Goal: Information Seeking & Learning: Find specific fact

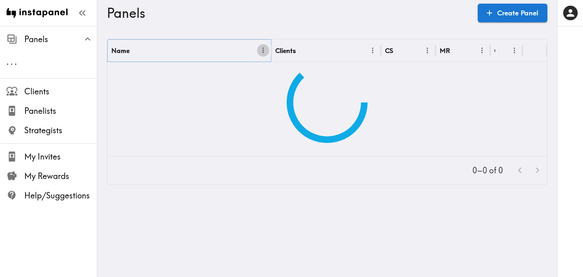
click at [262, 52] on icon "Menu" at bounding box center [263, 50] width 9 height 9
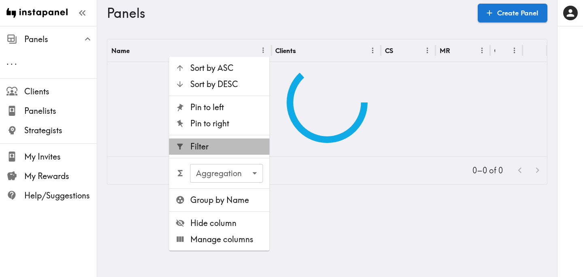
click at [230, 140] on li "Filter" at bounding box center [219, 146] width 100 height 16
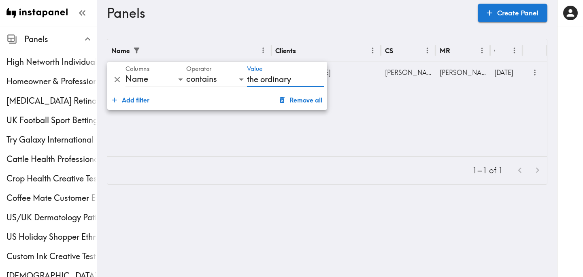
type input "the ordinary"
click at [459, 115] on div "Name Clients CS MR Created The Ordinary Gen Z International Creative Testing [D…" at bounding box center [327, 97] width 440 height 117
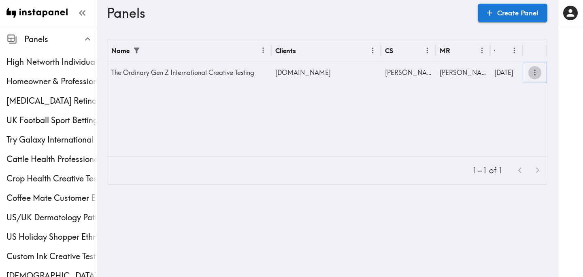
click at [532, 74] on icon "more" at bounding box center [534, 72] width 9 height 9
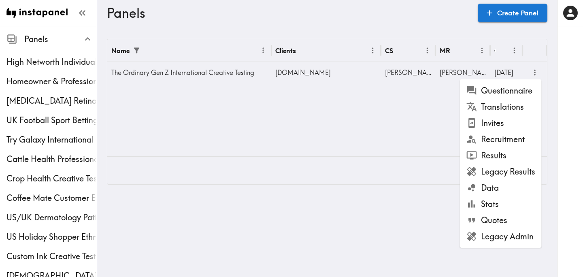
click at [514, 152] on li "Results" at bounding box center [501, 155] width 82 height 16
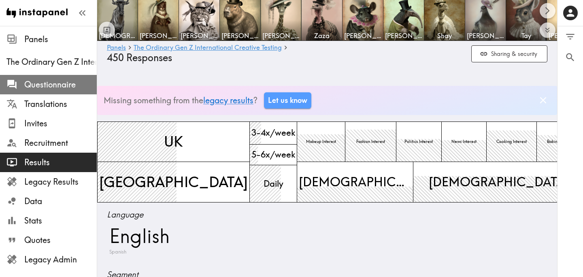
click at [51, 89] on span "Questionnaire" at bounding box center [60, 84] width 72 height 11
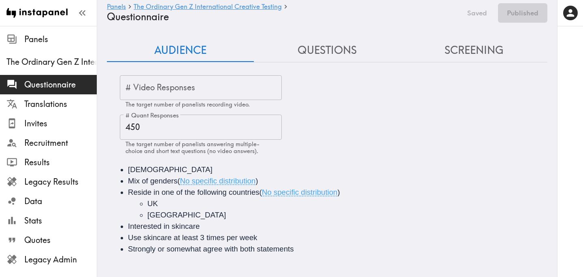
scroll to position [0, 0]
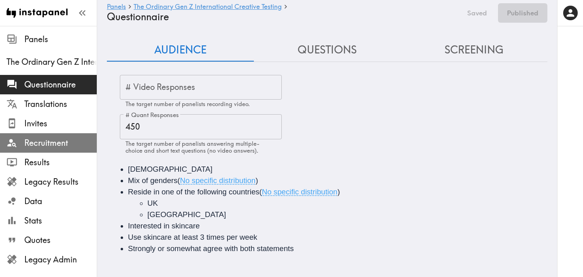
click at [62, 142] on span "Recruitment" at bounding box center [60, 142] width 72 height 11
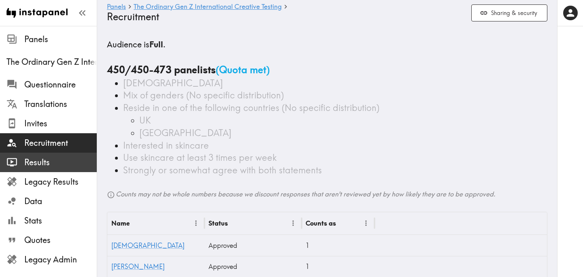
click at [53, 160] on span "Results" at bounding box center [60, 162] width 72 height 11
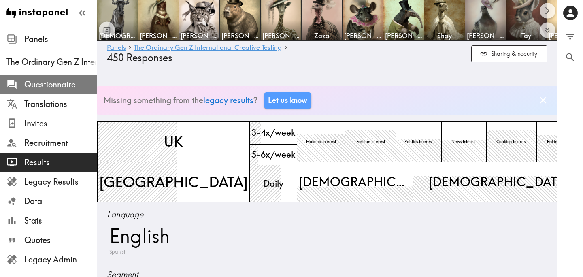
click at [34, 89] on span "Questionnaire" at bounding box center [60, 84] width 72 height 11
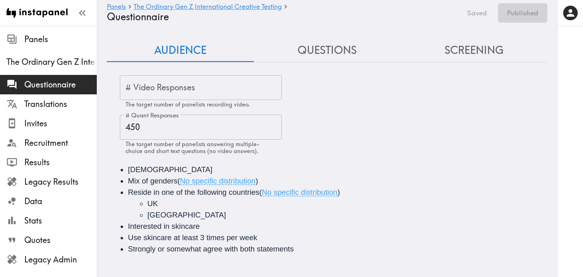
scroll to position [0, 0]
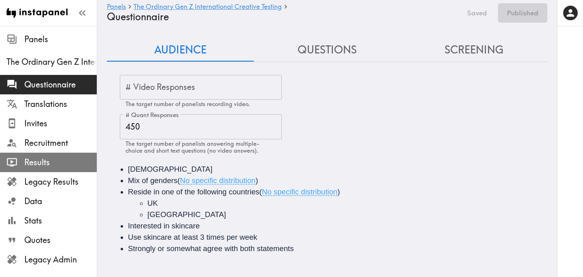
click at [47, 162] on span "Results" at bounding box center [60, 162] width 72 height 11
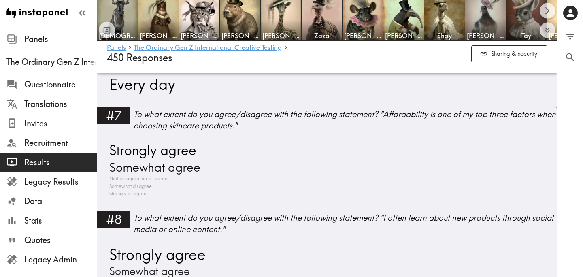
scroll to position [899, 0]
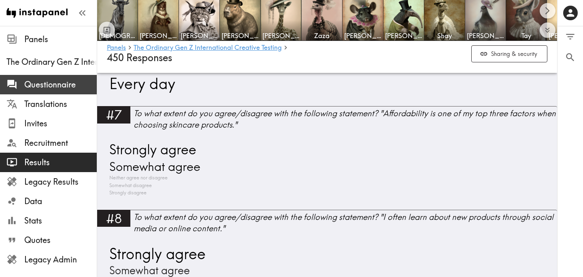
click at [58, 79] on span "Questionnaire" at bounding box center [60, 84] width 72 height 11
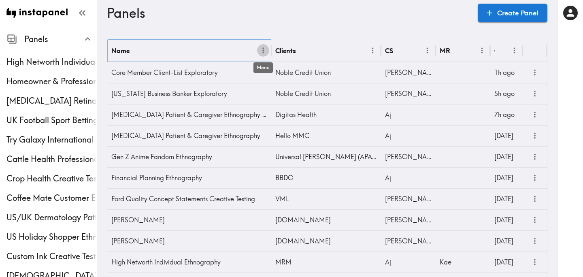
click at [263, 49] on icon "Menu" at bounding box center [263, 50] width 9 height 9
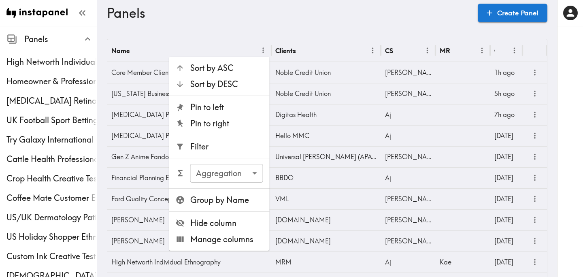
click at [236, 145] on span "Filter" at bounding box center [226, 146] width 73 height 11
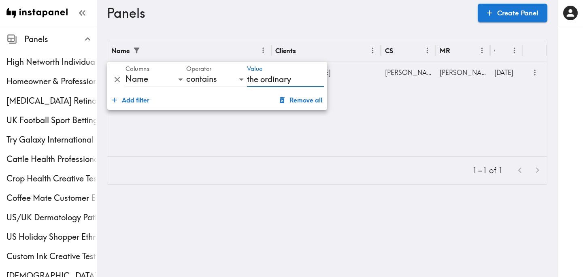
type input "the ordinary"
click at [371, 142] on div "Name Clients CS MR Created The Ordinary Gen Z International Creative Testing [D…" at bounding box center [327, 97] width 440 height 117
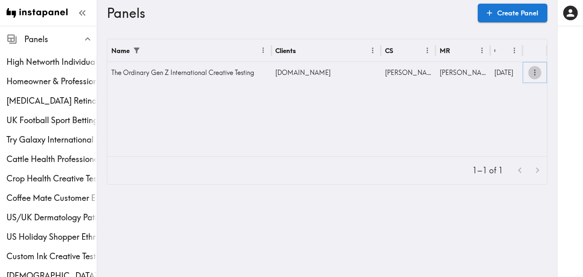
click at [536, 72] on icon "more" at bounding box center [534, 72] width 9 height 9
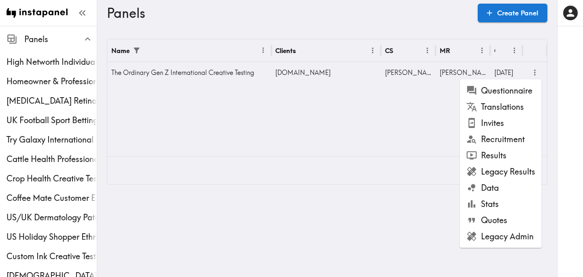
click at [491, 152] on li "Results" at bounding box center [501, 155] width 82 height 16
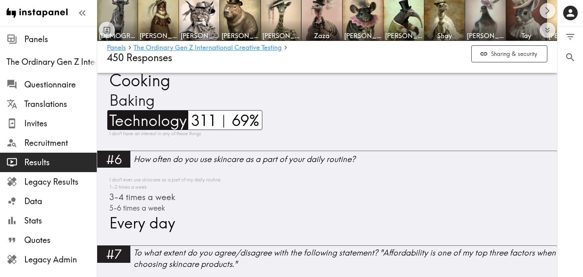
scroll to position [761, 0]
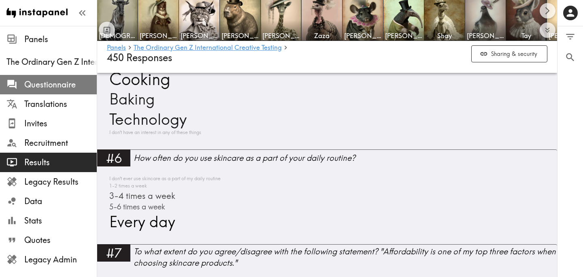
click at [74, 85] on span "Questionnaire" at bounding box center [60, 84] width 72 height 11
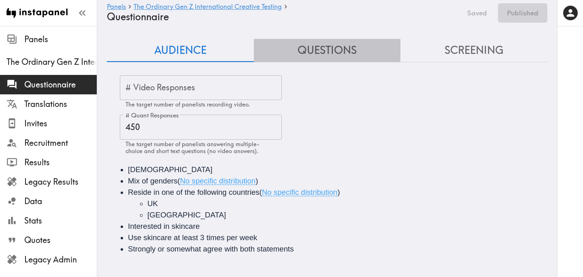
click at [331, 53] on button "Questions" at bounding box center [327, 50] width 147 height 23
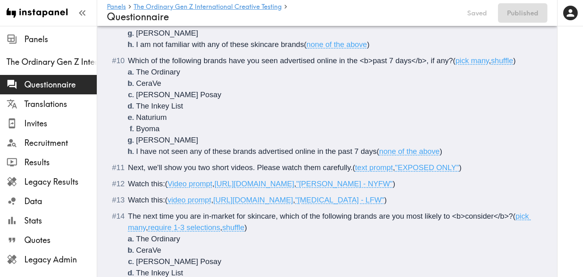
scroll to position [721, 0]
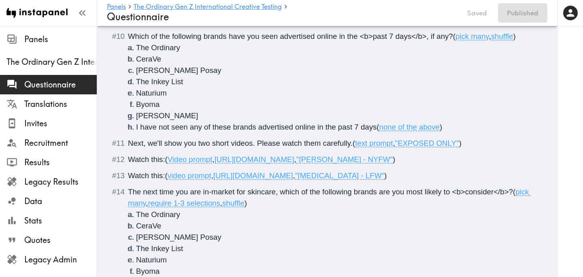
click at [294, 161] on span "[URL][DOMAIN_NAME]" at bounding box center [255, 159] width 80 height 9
drag, startPoint x: 459, startPoint y: 159, endPoint x: 218, endPoint y: 159, distance: 240.4
click at [218, 159] on span "( Video prompt , https://prompts.instapanel.com/4CvjGtGa25pADnLN/michelle_final…" at bounding box center [280, 159] width 230 height 9
copy span "[URL][DOMAIN_NAME]"
drag, startPoint x: 467, startPoint y: 176, endPoint x: 217, endPoint y: 178, distance: 249.8
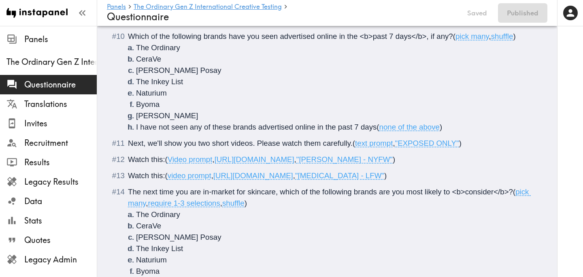
click at [217, 178] on span "[URL][DOMAIN_NAME]" at bounding box center [253, 175] width 80 height 9
copy span "[URL][DOMAIN_NAME]"
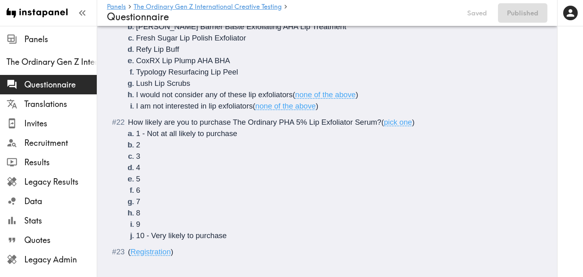
scroll to position [1619, 0]
